Goal: Task Accomplishment & Management: Manage account settings

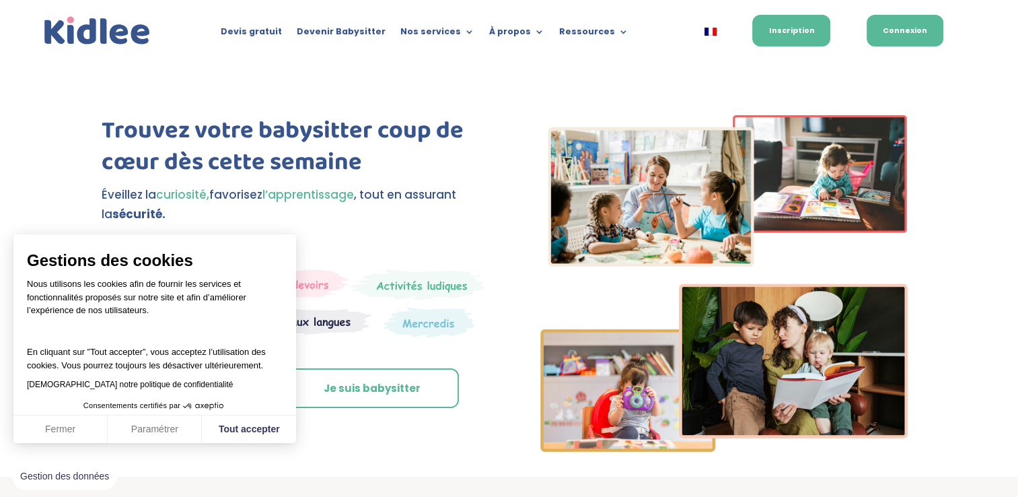
click at [906, 37] on link "Connexion" at bounding box center [905, 31] width 77 height 32
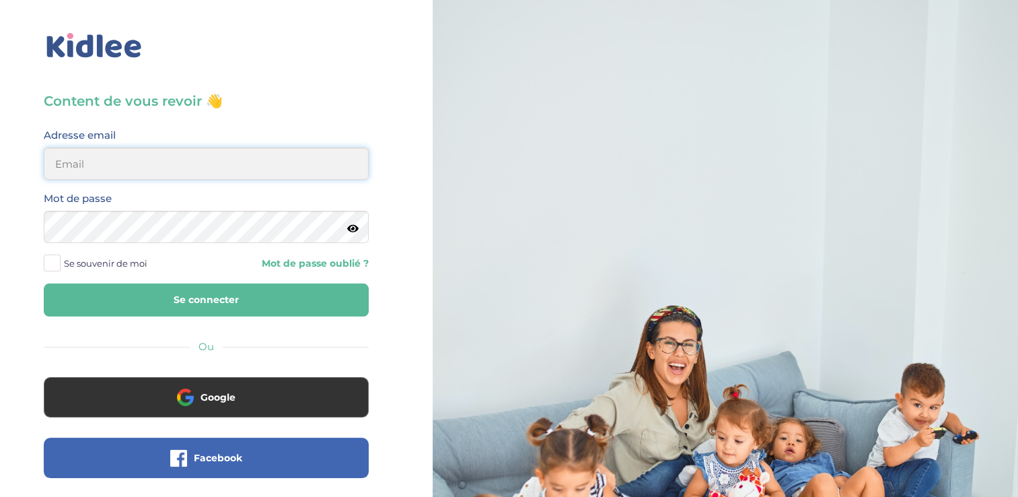
click at [110, 166] on input "email" at bounding box center [206, 163] width 325 height 32
type input "[PERSON_NAME][EMAIL_ADDRESS][DOMAIN_NAME]"
click at [44, 283] on button "Se connecter" at bounding box center [206, 299] width 325 height 33
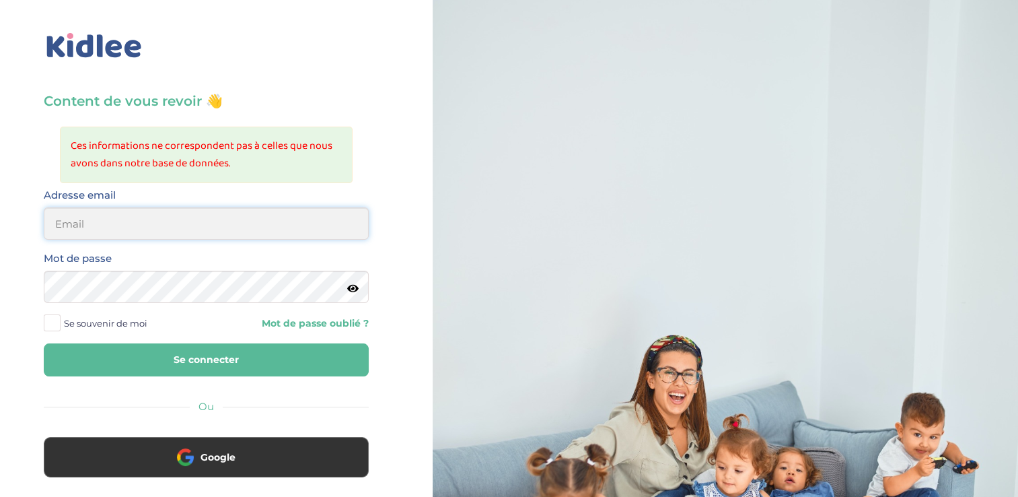
click at [74, 219] on input "email" at bounding box center [206, 223] width 325 height 32
type input "[PERSON_NAME][EMAIL_ADDRESS][DOMAIN_NAME]"
click at [44, 343] on button "Se connecter" at bounding box center [206, 359] width 325 height 33
click at [85, 215] on input "email" at bounding box center [206, 223] width 325 height 32
type input "[PERSON_NAME][EMAIL_ADDRESS][DOMAIN_NAME]"
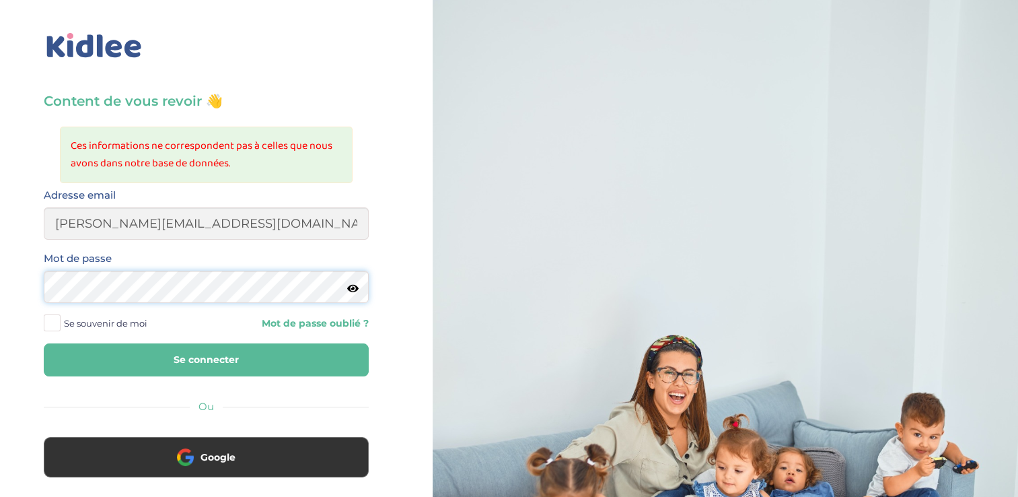
click at [44, 343] on button "Se connecter" at bounding box center [206, 359] width 325 height 33
click at [187, 365] on button "Se connecter" at bounding box center [206, 359] width 325 height 33
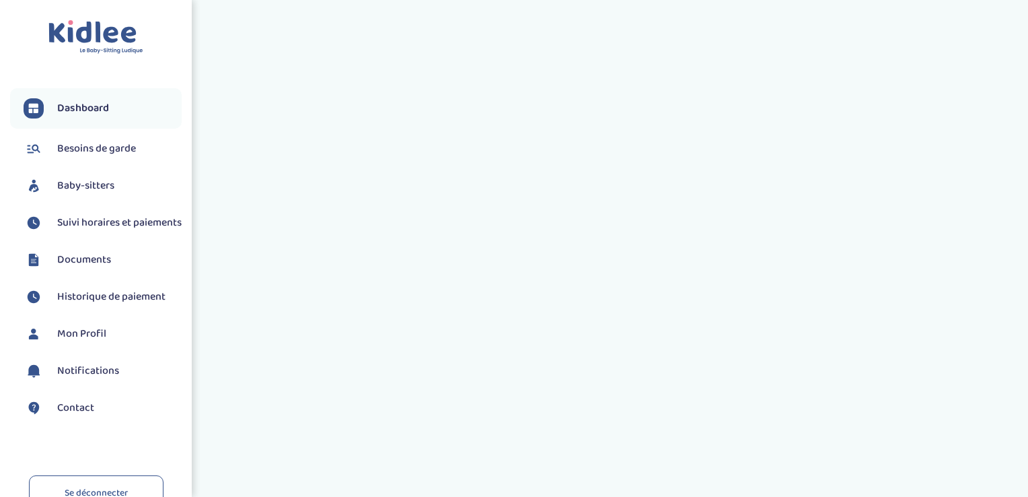
click at [210, 367] on div "Toggle navigation FAQ Geismar Juliette Dashboard Besoins de garde Baby-sitters" at bounding box center [514, 235] width 1028 height 471
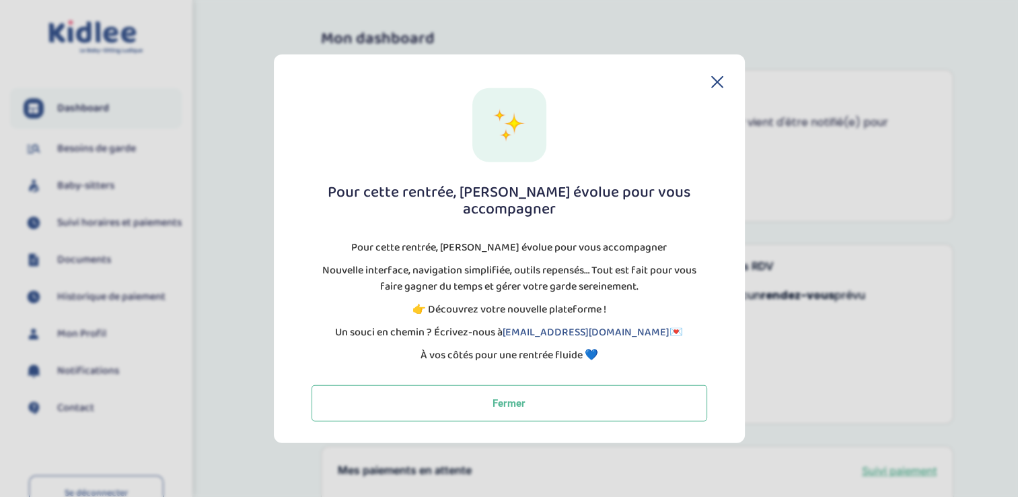
click at [725, 94] on div "Pour cette rentrée, Kidlee évolue pour vous accompagner Pour cette rentrée, Kid…" at bounding box center [509, 249] width 471 height 388
click at [713, 88] on icon at bounding box center [717, 82] width 12 height 12
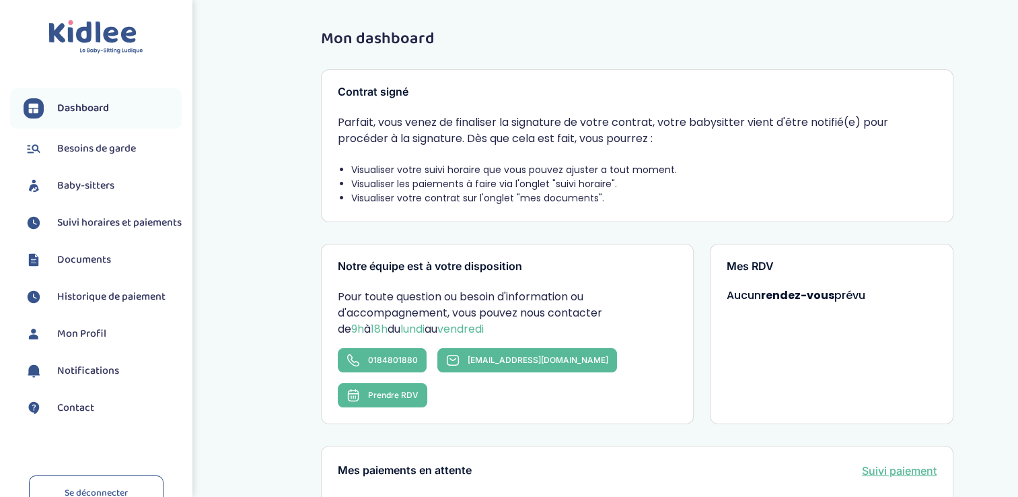
click at [97, 219] on span "Suivi horaires et paiements" at bounding box center [119, 223] width 124 height 16
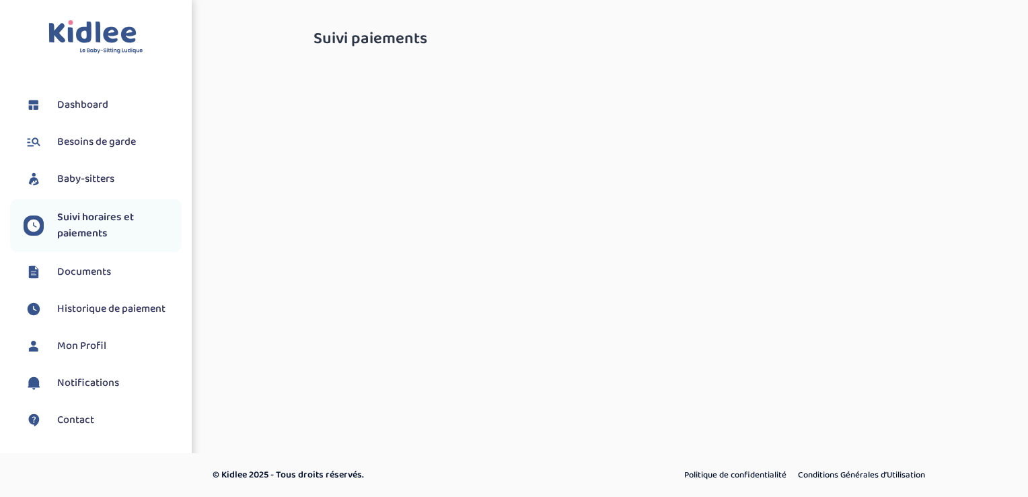
select select "[DATE]"
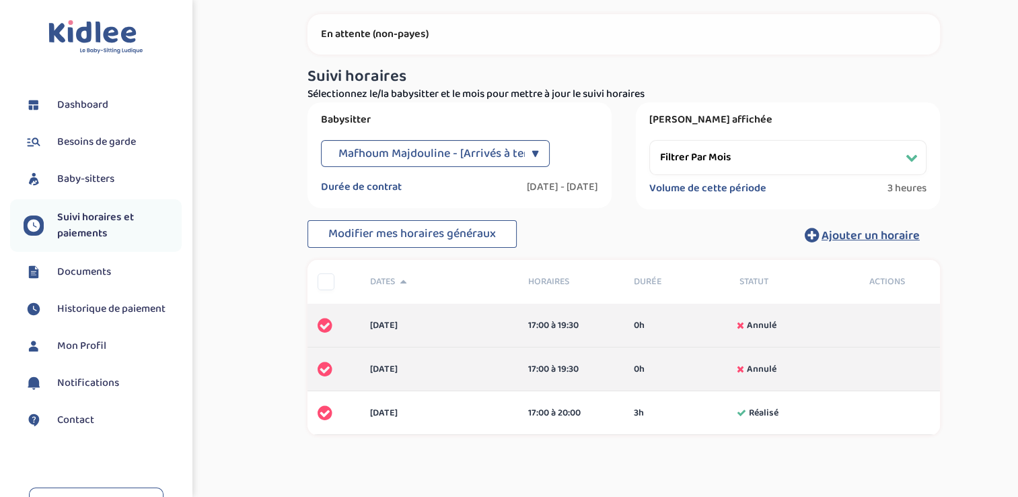
scroll to position [62, 0]
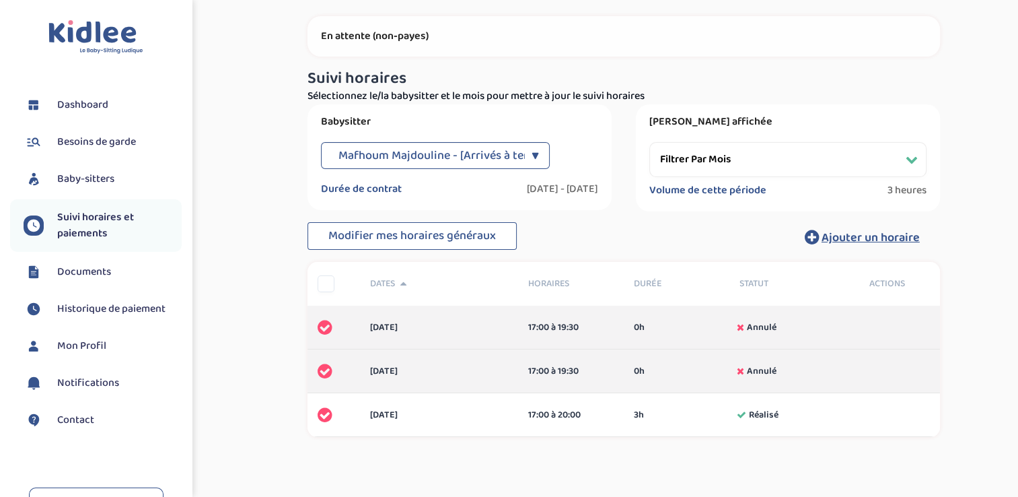
click at [80, 227] on span "Suivi horaires et paiements" at bounding box center [119, 225] width 124 height 32
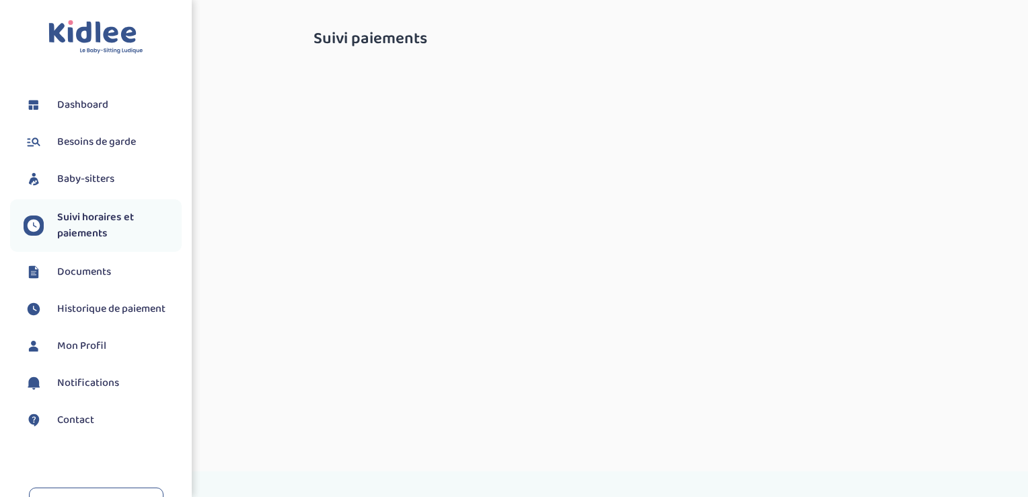
select select "[DATE]"
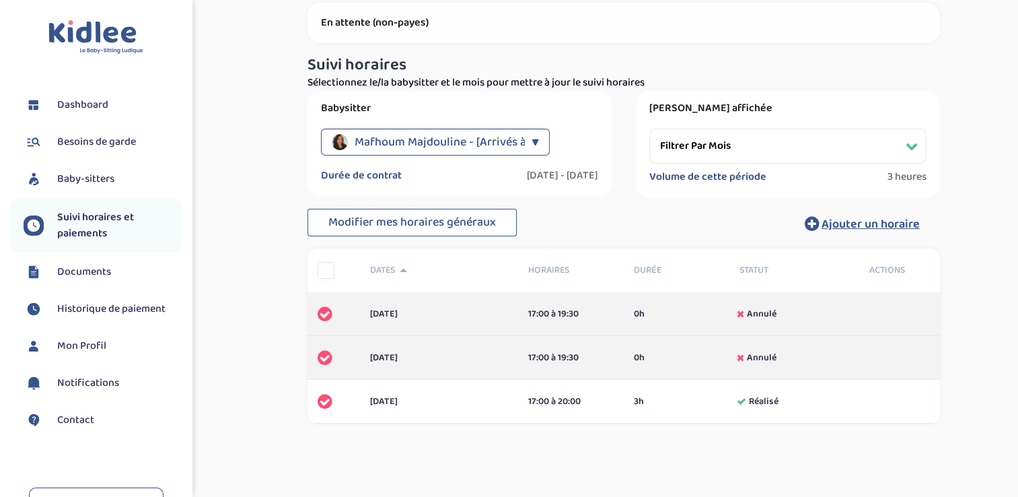
scroll to position [67, 0]
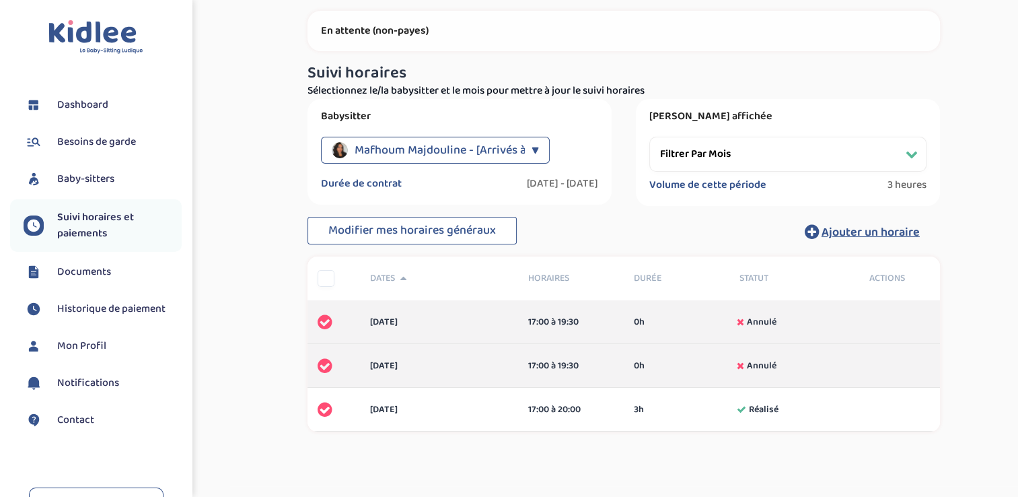
click at [758, 158] on select "Filtrer par mois [DATE] [DATE] [DATE] [DATE] [DATE] [DATE] [DATE] [DATE] [DATE]…" at bounding box center [787, 154] width 277 height 35
click at [649, 137] on select "Filtrer par mois [DATE] [DATE] [DATE] [DATE] [DATE] [DATE] [DATE] [DATE] [DATE]…" at bounding box center [787, 154] width 277 height 35
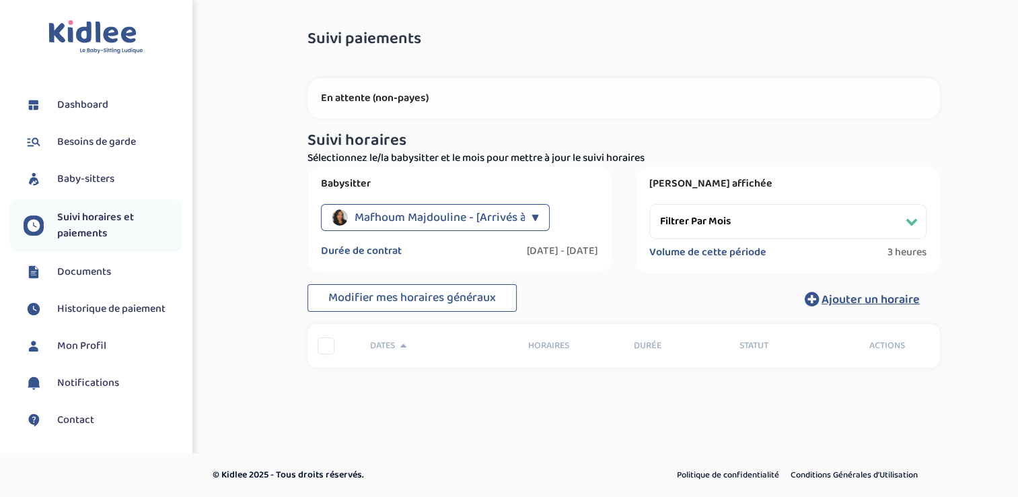
scroll to position [0, 0]
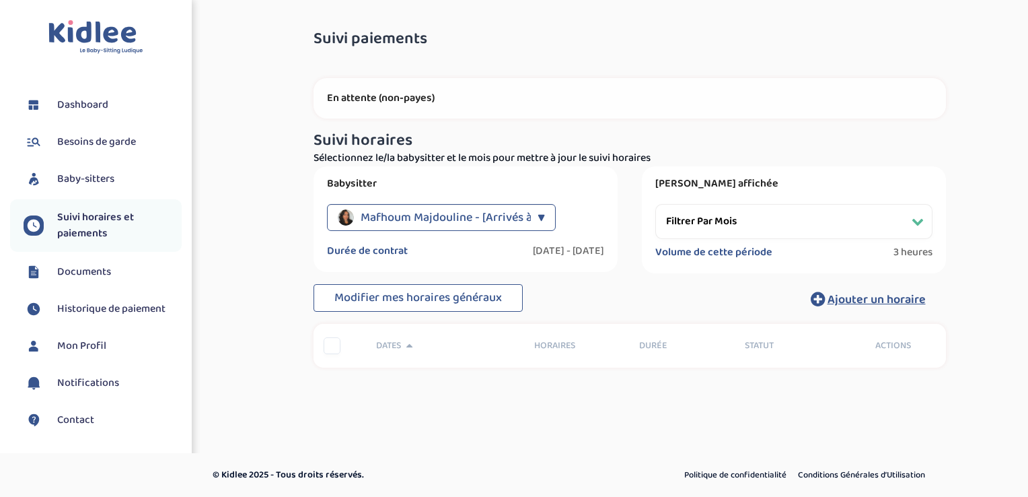
click at [748, 222] on select "Filtrer par mois [DATE] [DATE] [DATE] [DATE] [DATE] [DATE] [DATE] [DATE] [DATE]…" at bounding box center [793, 221] width 277 height 35
click at [655, 204] on select "Filtrer par mois [DATE] [DATE] [DATE] [DATE] [DATE] [DATE] [DATE] [DATE] [DATE]…" at bounding box center [793, 221] width 277 height 35
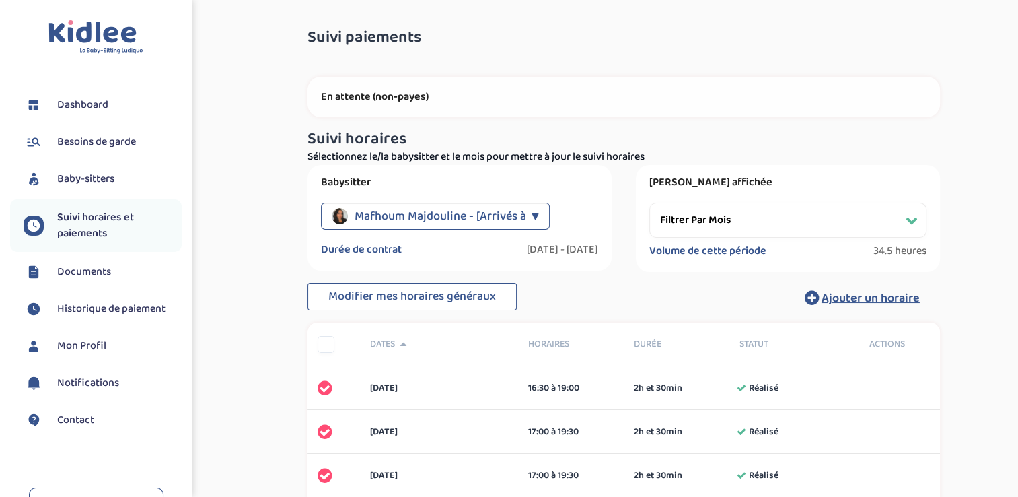
scroll to position [2, 0]
click at [704, 225] on select "Filtrer par mois [DATE] [DATE] [DATE] [DATE] [DATE] [DATE] [DATE] [DATE] [DATE]…" at bounding box center [787, 219] width 277 height 35
click at [649, 202] on select "Filtrer par mois [DATE] [DATE] [DATE] [DATE] [DATE] [DATE] [DATE] [DATE] [DATE]…" at bounding box center [787, 219] width 277 height 35
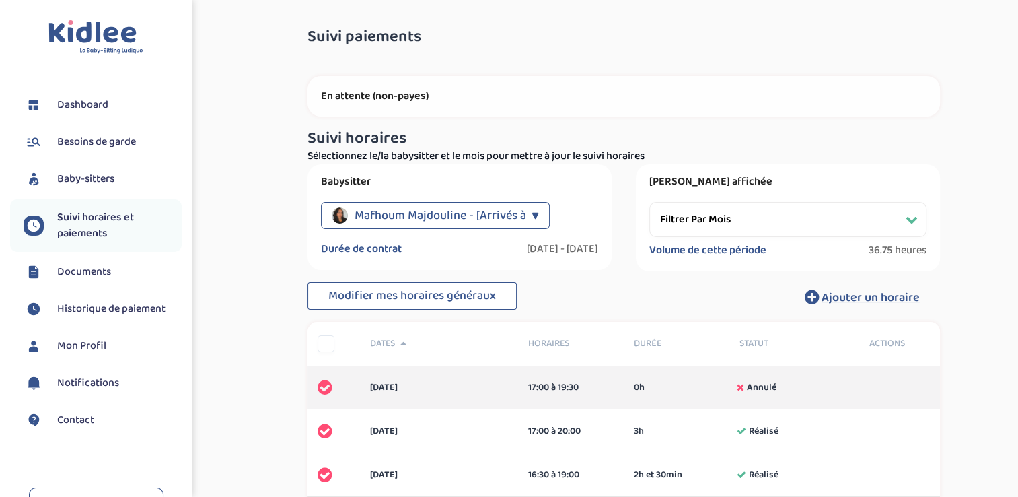
click at [781, 225] on select "Filtrer par mois [DATE] [DATE] [DATE] [DATE] [DATE] [DATE] [DATE] [DATE] [DATE]…" at bounding box center [787, 219] width 277 height 35
click at [649, 202] on select "Filtrer par mois [DATE] [DATE] [DATE] [DATE] [DATE] [DATE] [DATE] [DATE] [DATE]…" at bounding box center [787, 219] width 277 height 35
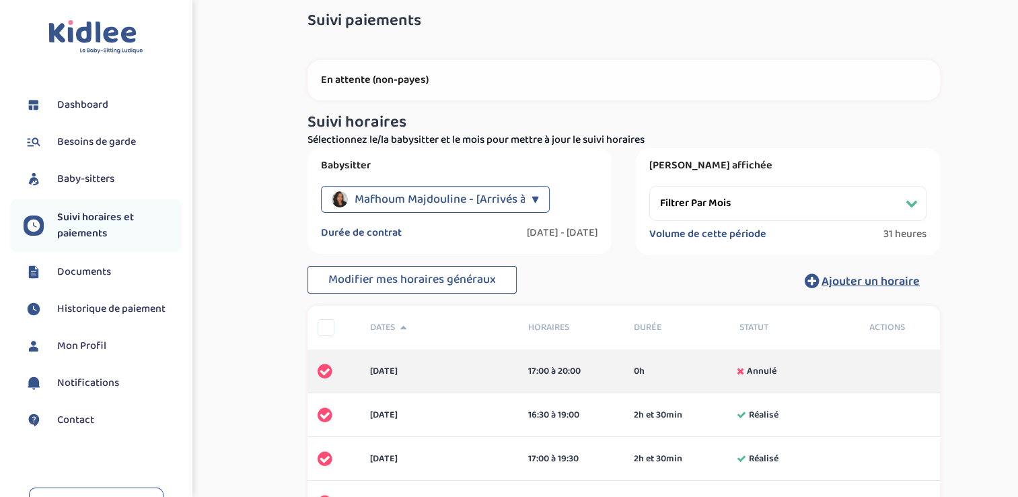
scroll to position [19, 0]
click at [763, 202] on select "Filtrer par mois [DATE] [DATE] [DATE] [DATE] [DATE] [DATE] [DATE] [DATE] [DATE]…" at bounding box center [787, 202] width 277 height 35
click at [649, 185] on select "Filtrer par mois [DATE] [DATE] [DATE] [DATE] [DATE] [DATE] [DATE] [DATE] [DATE]…" at bounding box center [787, 202] width 277 height 35
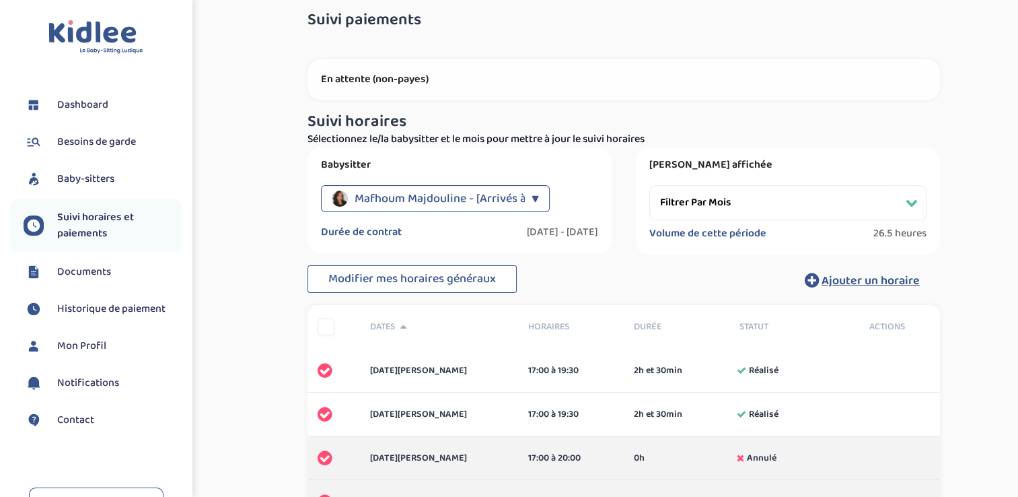
click at [720, 204] on select "Filtrer par mois [DATE] [DATE] [DATE] [DATE] [DATE] [DATE] [DATE] [DATE] [DATE]…" at bounding box center [787, 202] width 277 height 35
click at [649, 185] on select "Filtrer par mois [DATE] [DATE] [DATE] [DATE] [DATE] [DATE] [DATE] [DATE] [DATE]…" at bounding box center [787, 202] width 277 height 35
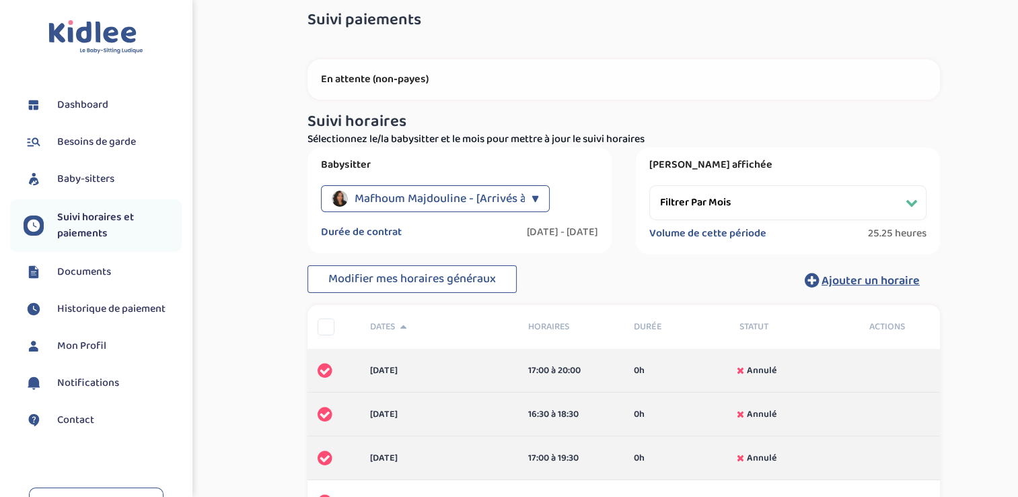
click at [725, 209] on select "Filtrer par mois [DATE] [DATE] [DATE] [DATE] [DATE] [DATE] [DATE] [DATE] [DATE]…" at bounding box center [787, 202] width 277 height 35
click at [649, 185] on select "Filtrer par mois [DATE] [DATE] [DATE] [DATE] [DATE] [DATE] [DATE] [DATE] [DATE]…" at bounding box center [787, 202] width 277 height 35
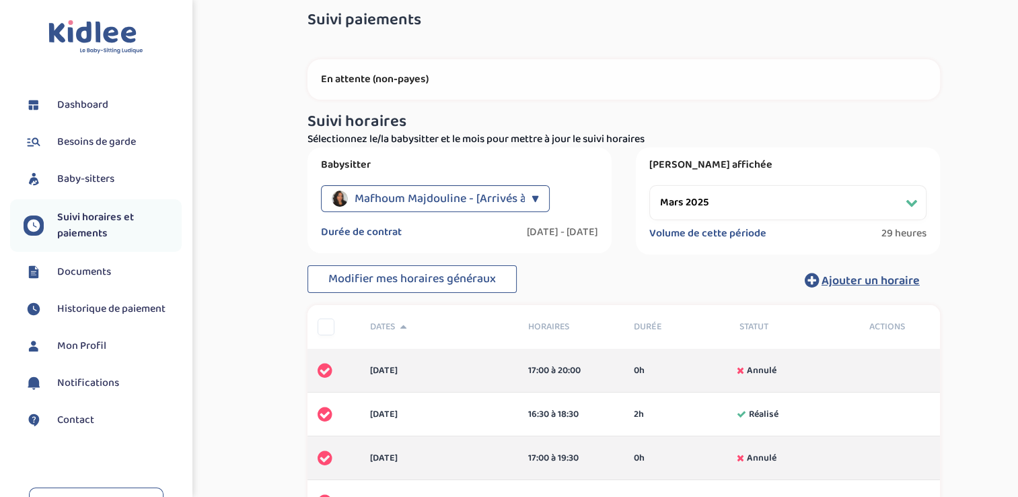
click at [726, 201] on select "Filtrer par mois [DATE] [DATE] [DATE] [DATE] [DATE] [DATE] [DATE] [DATE] [DATE]…" at bounding box center [787, 202] width 277 height 35
click at [649, 185] on select "Filtrer par mois [DATE] [DATE] [DATE] [DATE] [DATE] [DATE] [DATE] [DATE] [DATE]…" at bounding box center [787, 202] width 277 height 35
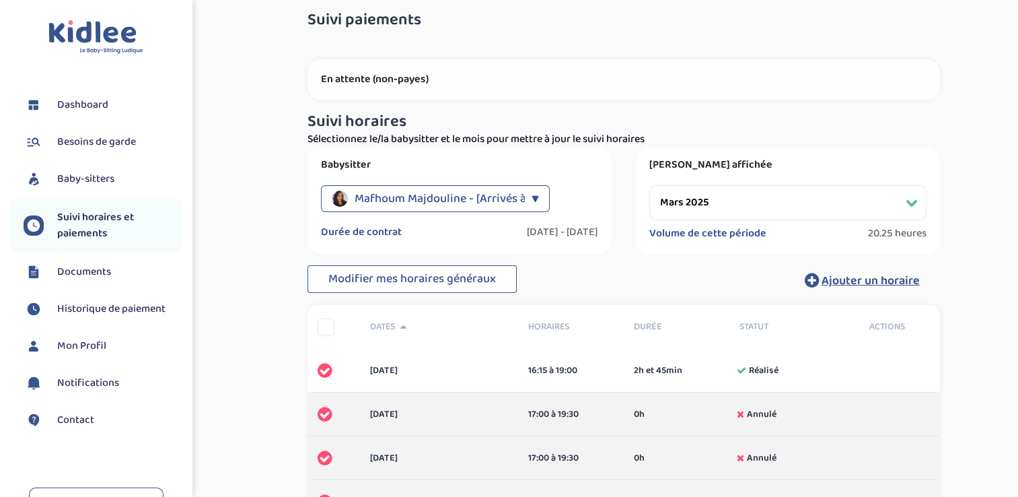
click at [768, 206] on select "Filtrer par mois [DATE] [DATE] [DATE] [DATE] [DATE] [DATE] [DATE] [DATE] [DATE]…" at bounding box center [787, 202] width 277 height 35
click at [649, 185] on select "Filtrer par mois [DATE] [DATE] [DATE] [DATE] [DATE] [DATE] [DATE] [DATE] [DATE]…" at bounding box center [787, 202] width 277 height 35
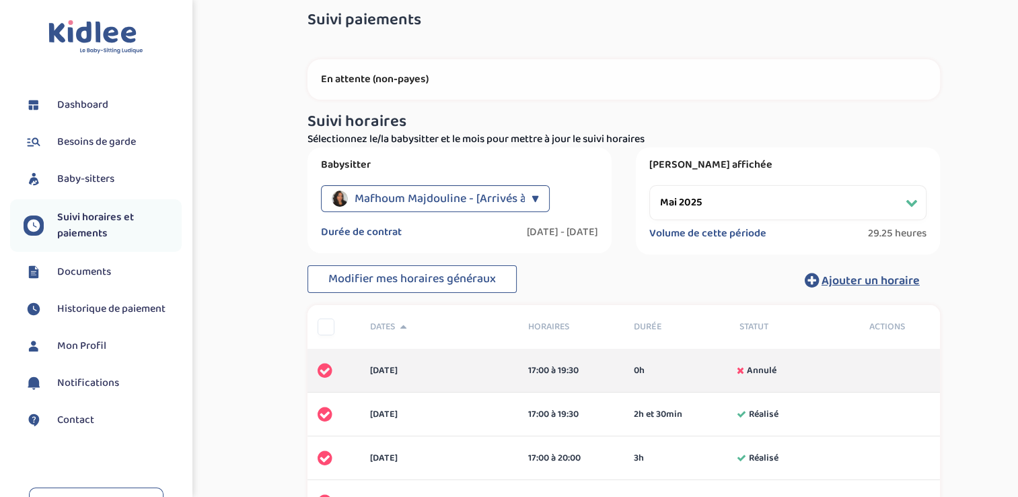
click at [752, 206] on select "Filtrer par mois [DATE] [DATE] [DATE] [DATE] [DATE] [DATE] [DATE] [DATE] [DATE]…" at bounding box center [787, 202] width 277 height 35
select select "juin 2025"
click at [649, 185] on select "Filtrer par mois [DATE] [DATE] [DATE] [DATE] [DATE] [DATE] [DATE] [DATE] [DATE]…" at bounding box center [787, 202] width 277 height 35
